Goal: Check status

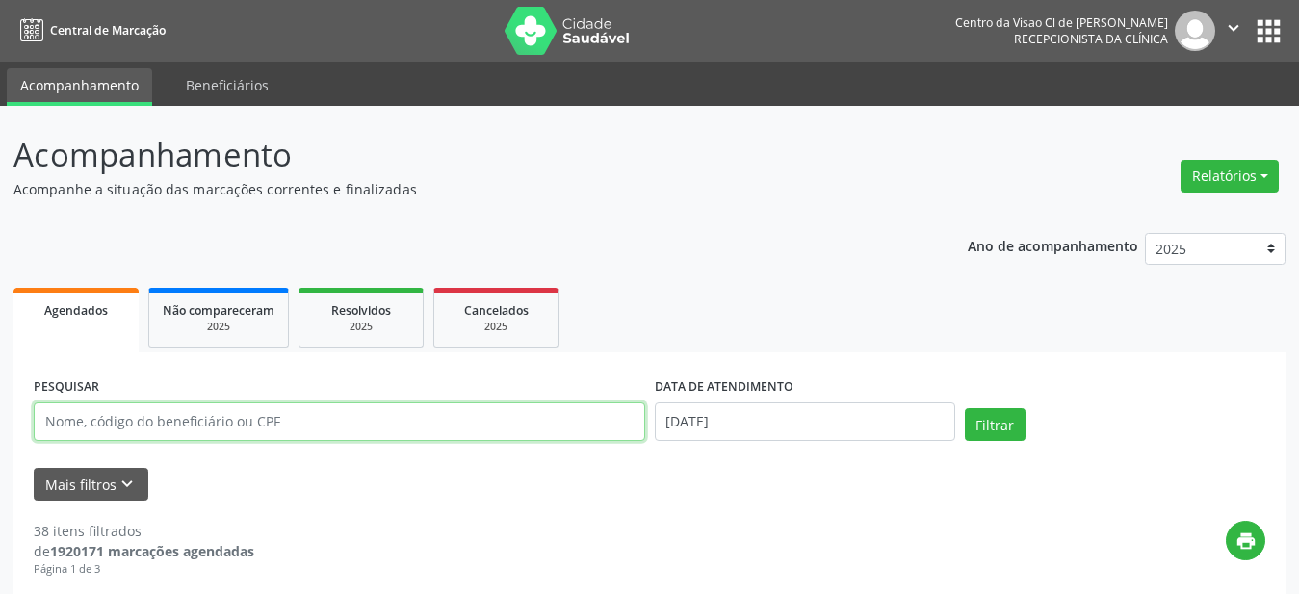
click at [205, 421] on input "text" at bounding box center [340, 422] width 612 height 39
type input "[PERSON_NAME]"
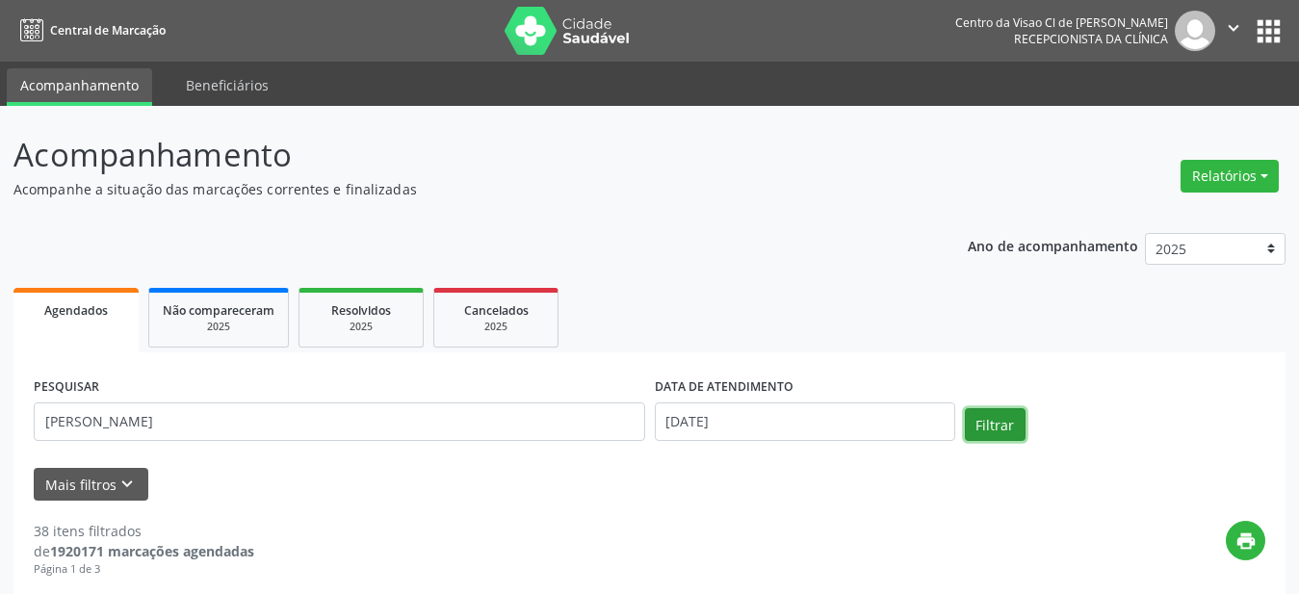
click at [990, 430] on button "Filtrar" at bounding box center [995, 424] width 61 height 33
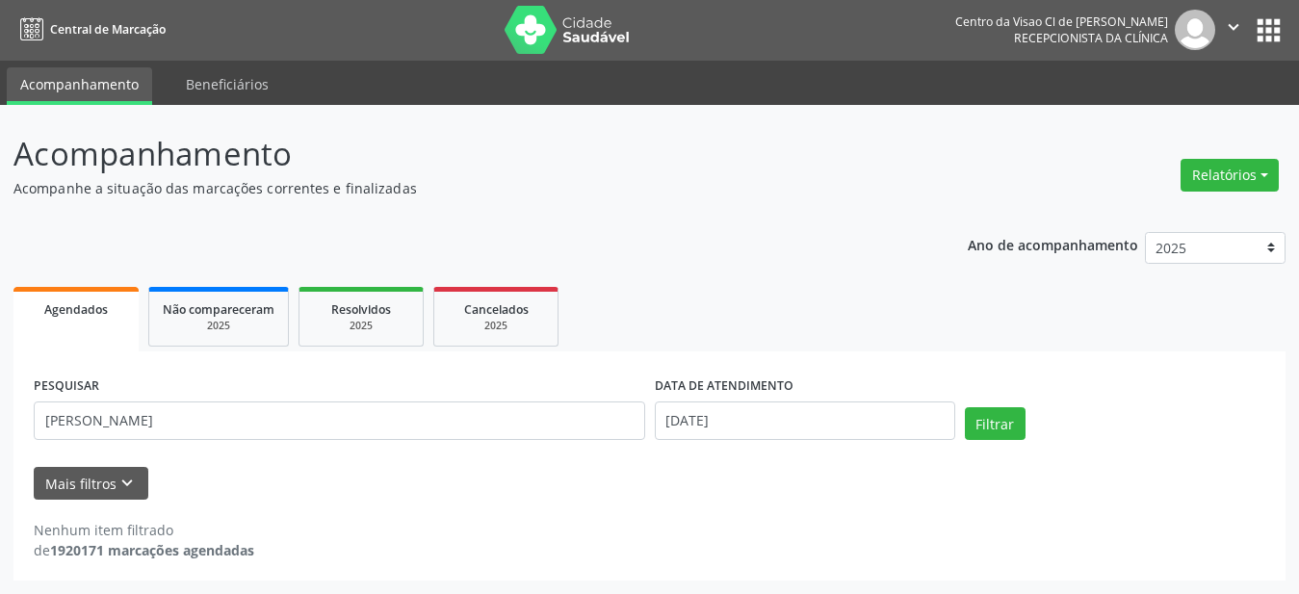
click at [86, 312] on span "Agendados" at bounding box center [76, 309] width 64 height 16
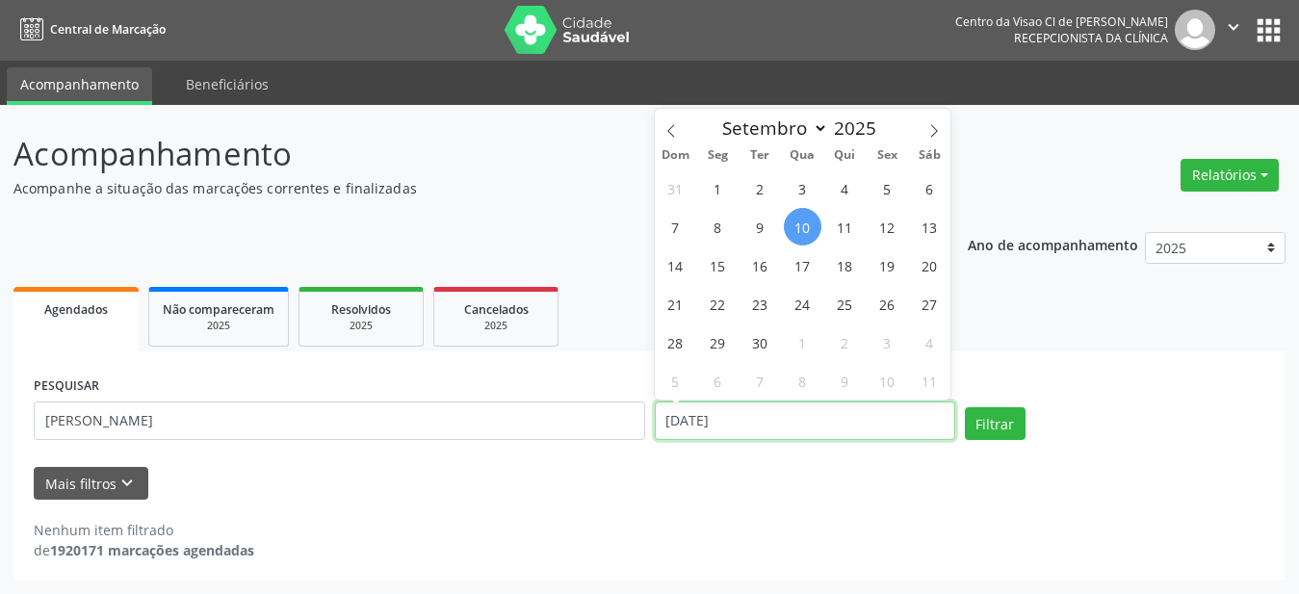
click at [855, 419] on input "[DATE]" at bounding box center [805, 421] width 300 height 39
click at [764, 344] on span "30" at bounding box center [761, 343] width 38 height 38
type input "[DATE]"
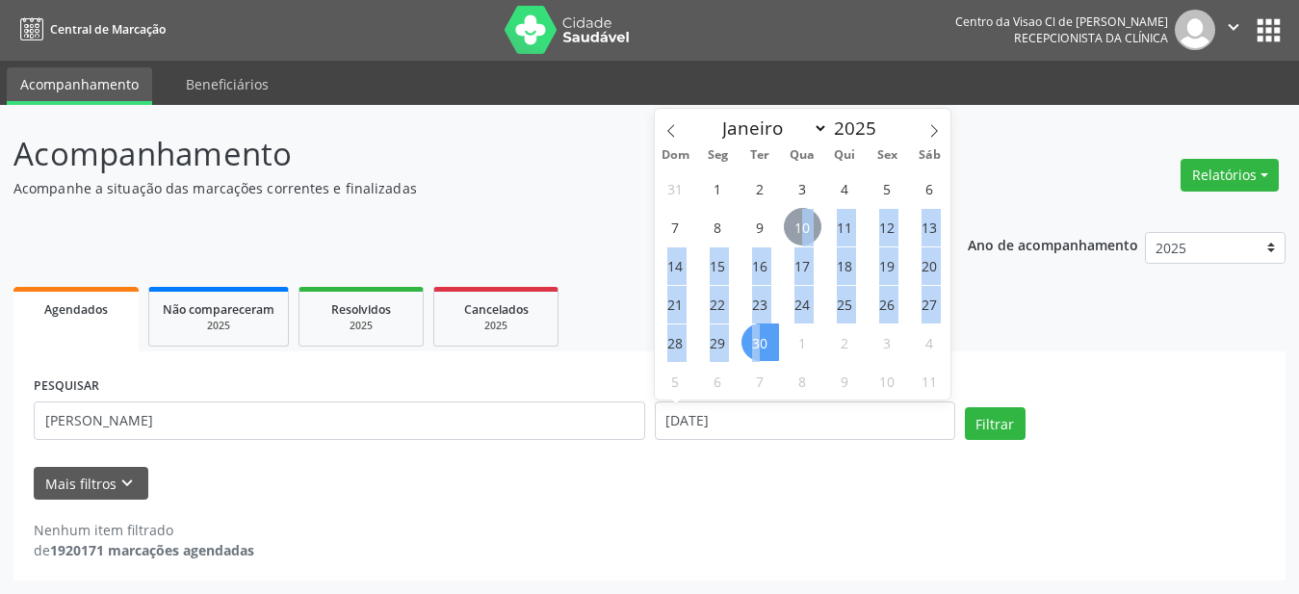
drag, startPoint x: 801, startPoint y: 235, endPoint x: 758, endPoint y: 348, distance: 120.7
click at [758, 348] on div "31 1 2 3 4 5 6 7 8 9 10 11 12 13 14 15 16 17 18 19 20 21 22 23 24 25 26 27 28 2…" at bounding box center [803, 284] width 297 height 231
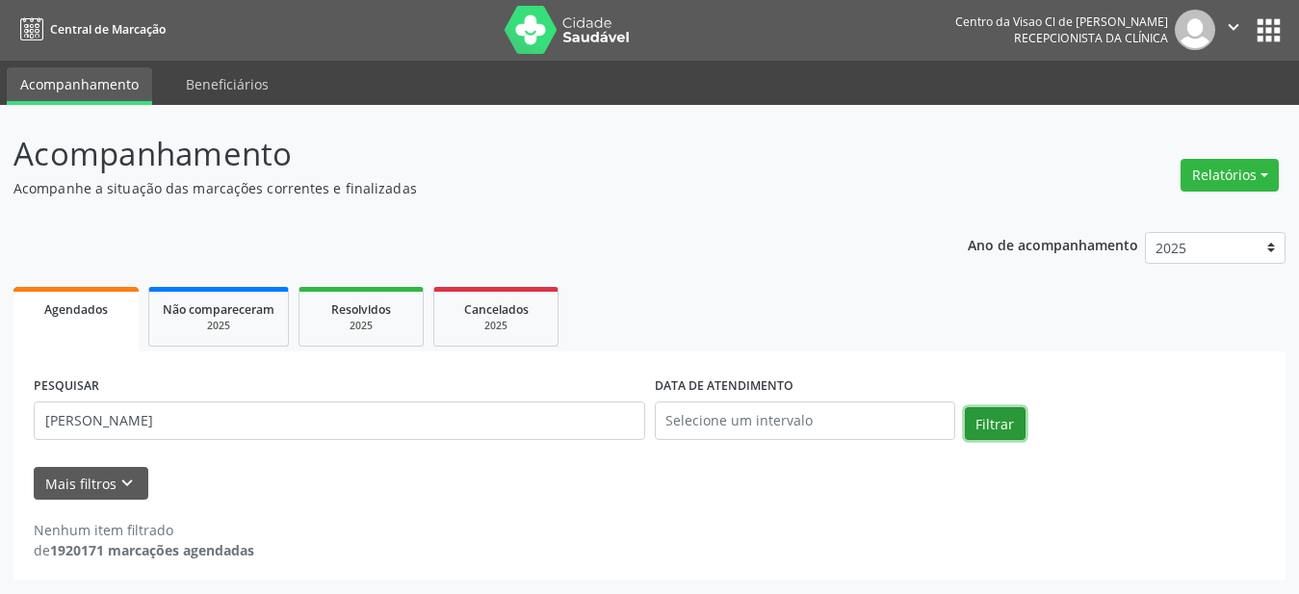
click at [977, 419] on button "Filtrar" at bounding box center [995, 423] width 61 height 33
